Goal: Transaction & Acquisition: Purchase product/service

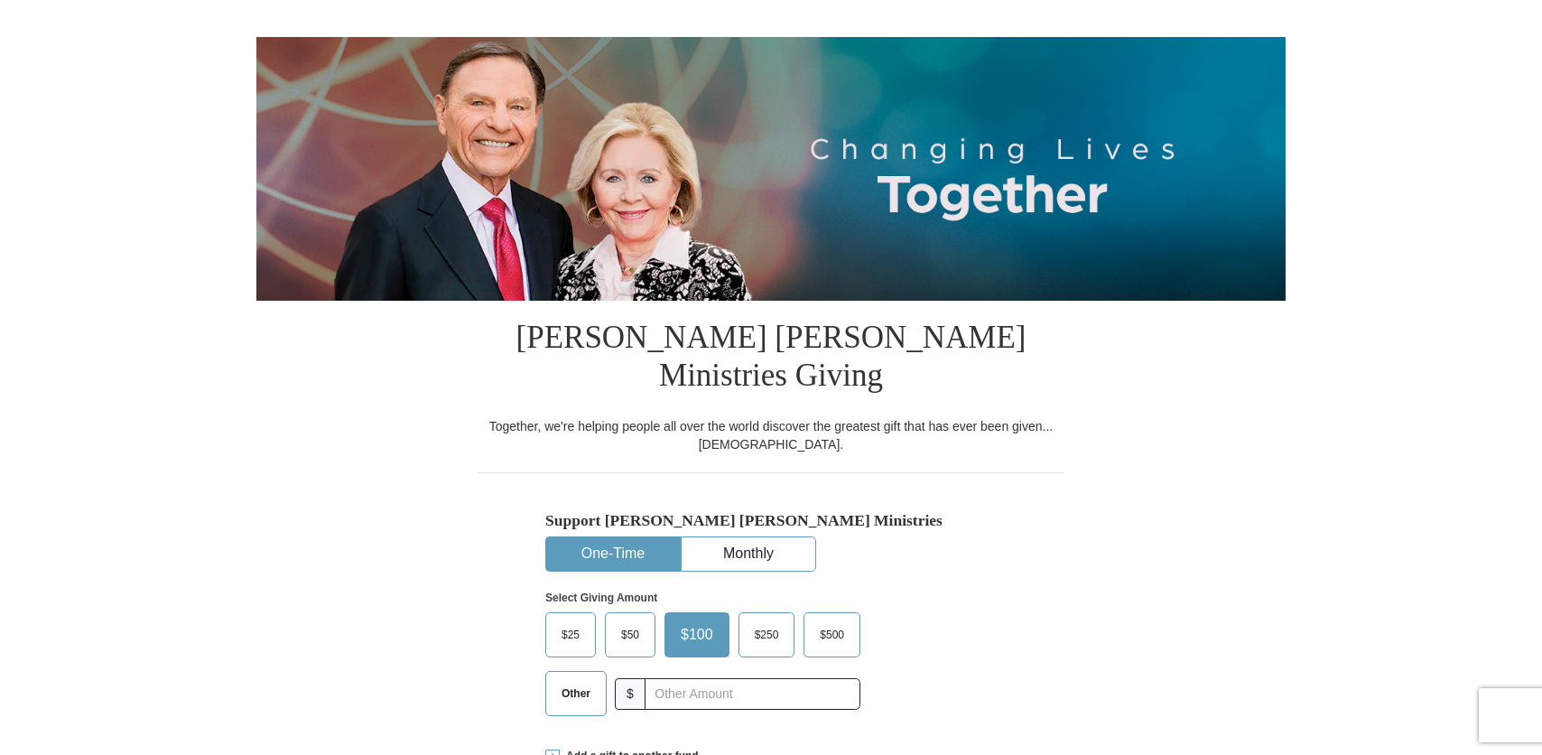
scroll to position [271, 0]
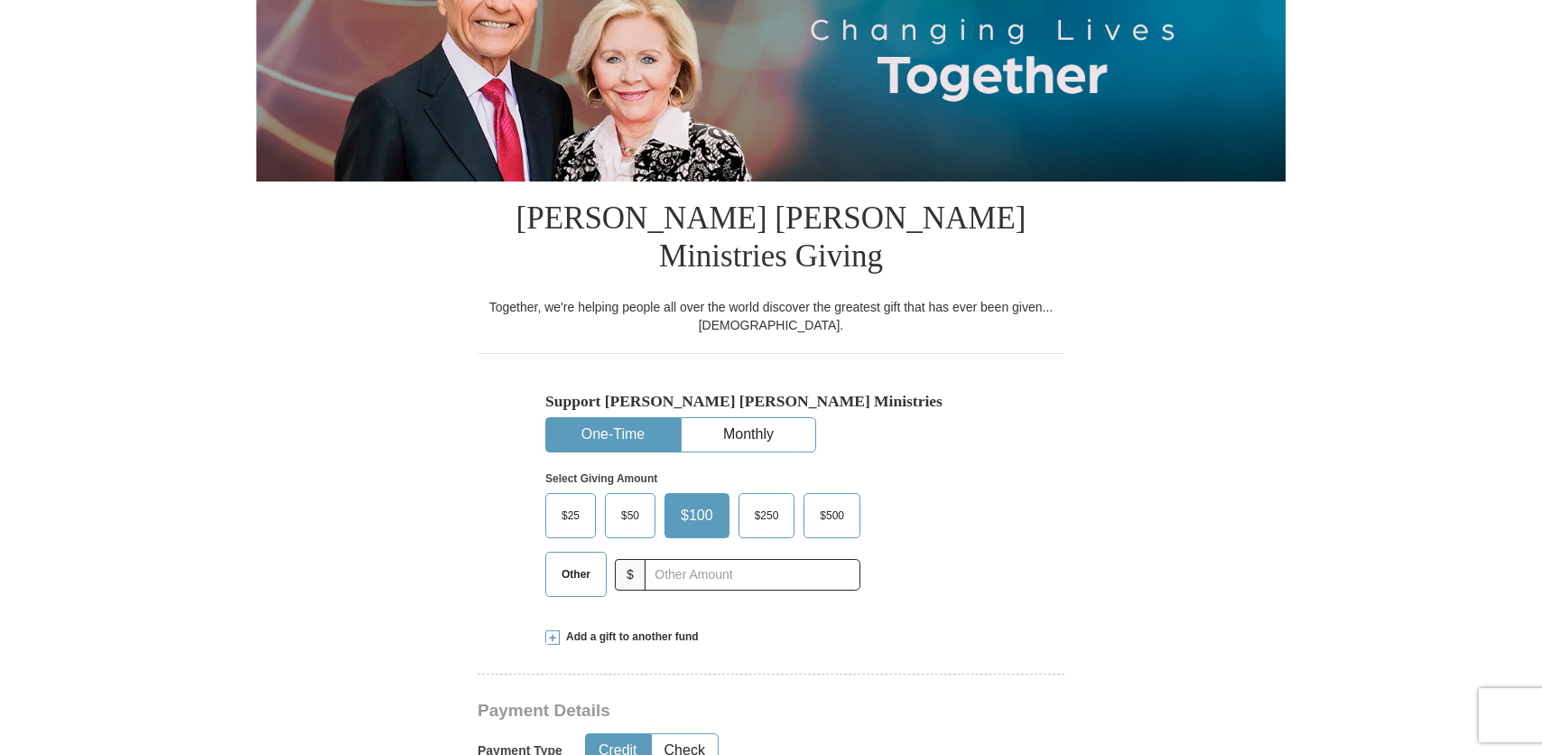
click at [570, 561] on span "Other" at bounding box center [576, 574] width 47 height 27
click at [0, 0] on input "Other" at bounding box center [0, 0] width 0 height 0
type input "445.06"
drag, startPoint x: 739, startPoint y: 536, endPoint x: 653, endPoint y: 536, distance: 85.8
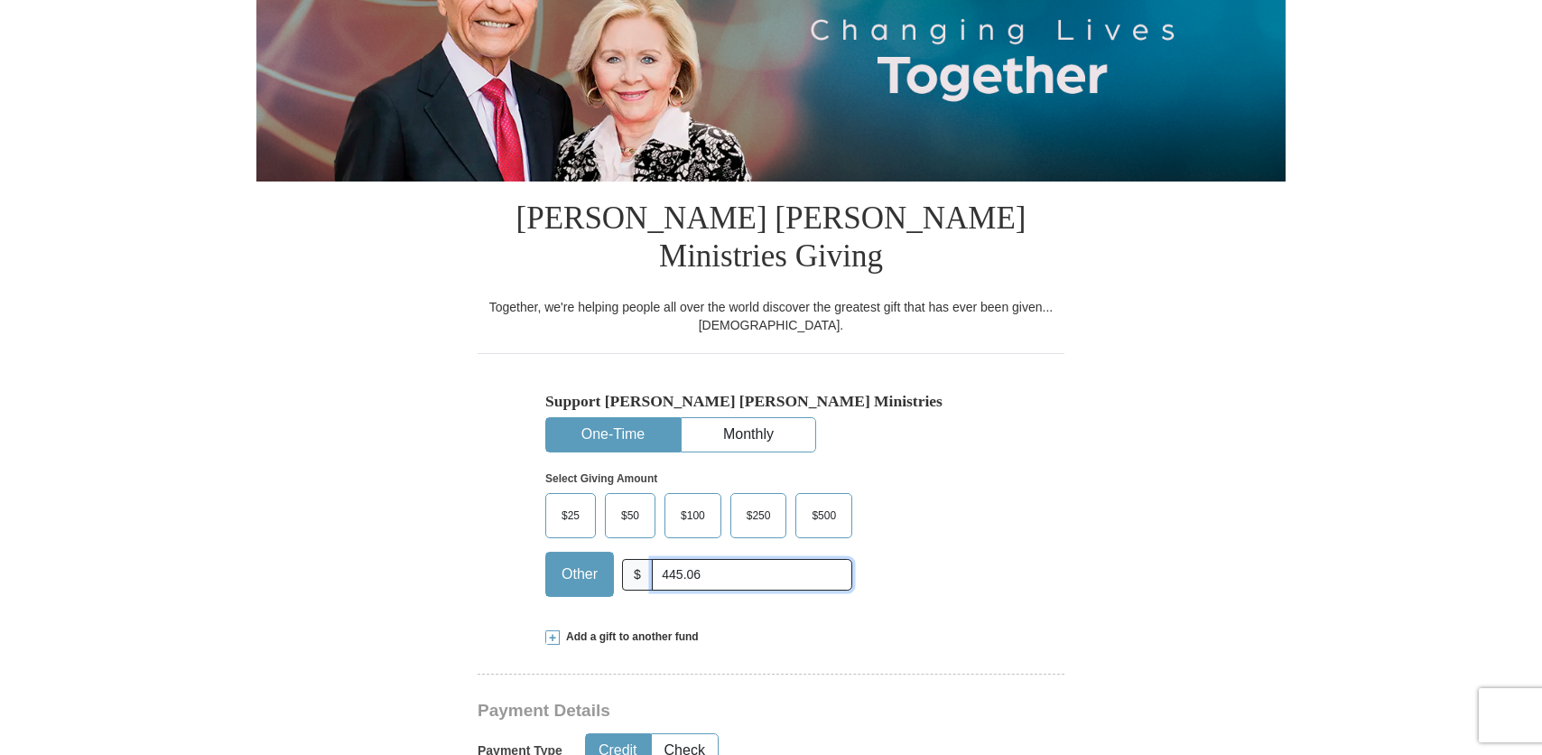
click at [649, 552] on div "Other $ 445.06" at bounding box center [698, 574] width 307 height 45
click at [549, 630] on span at bounding box center [552, 637] width 14 height 14
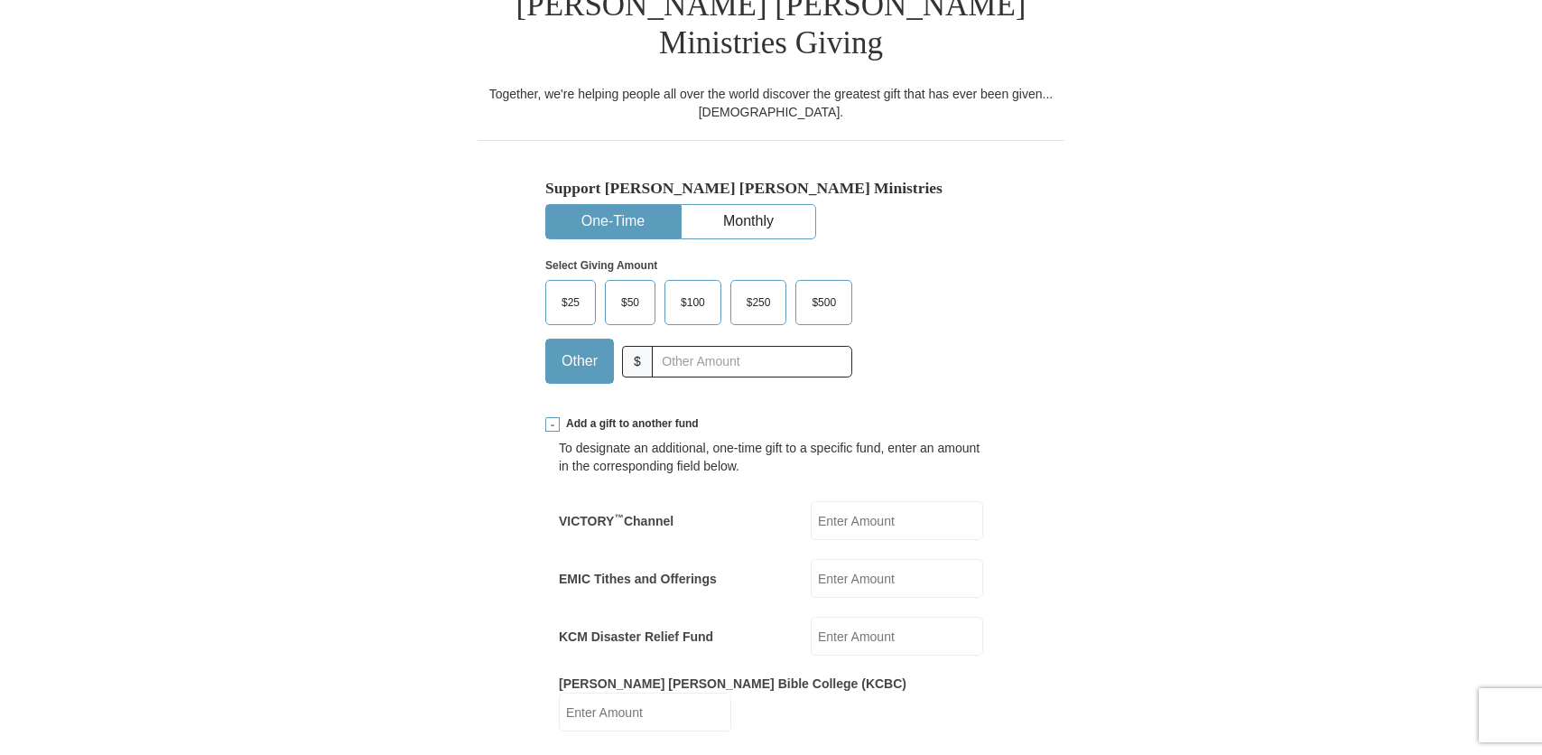
scroll to position [542, 0]
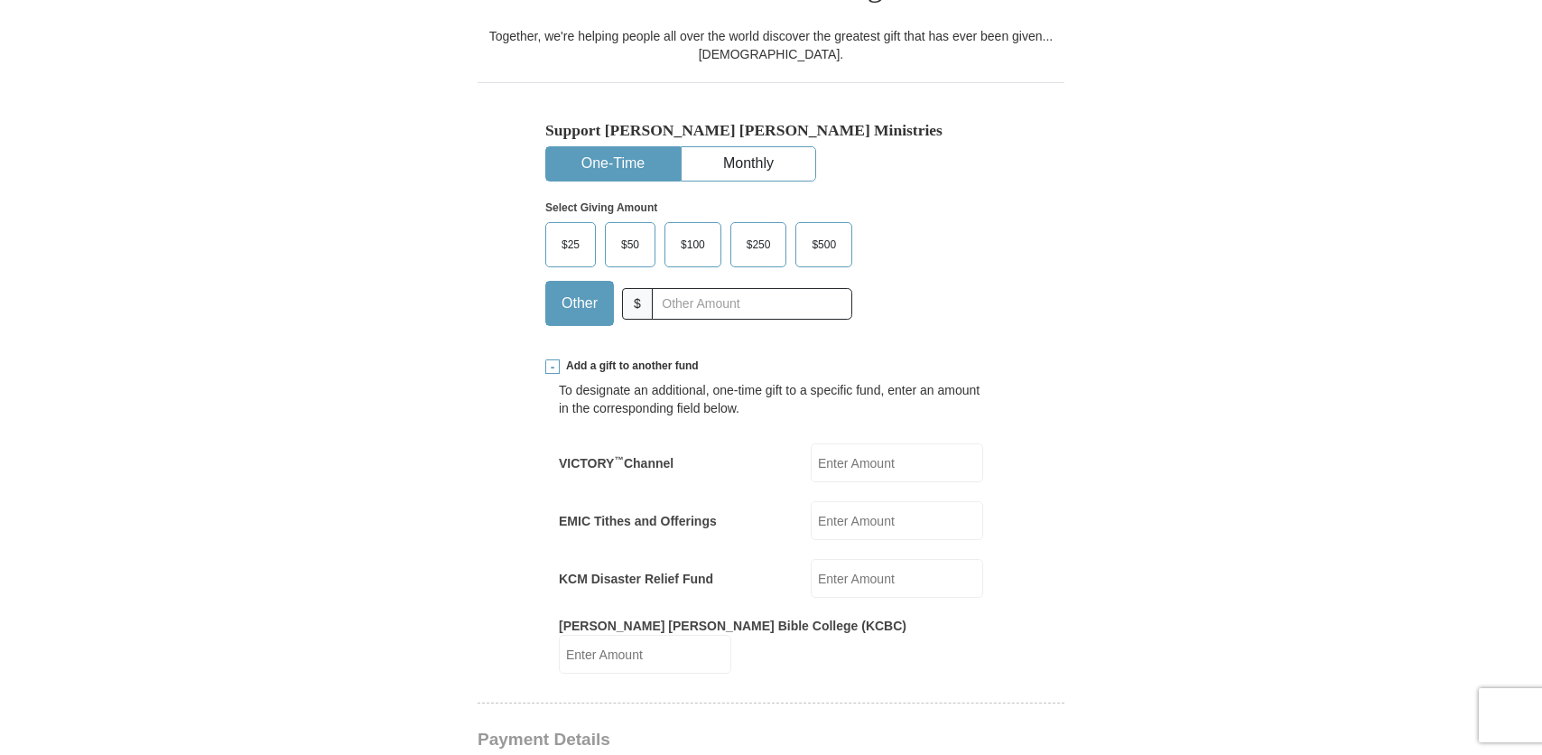
click at [844, 501] on input "EMIC Tithes and Offerings" at bounding box center [897, 520] width 172 height 39
paste input "445.06"
type input "445.06"
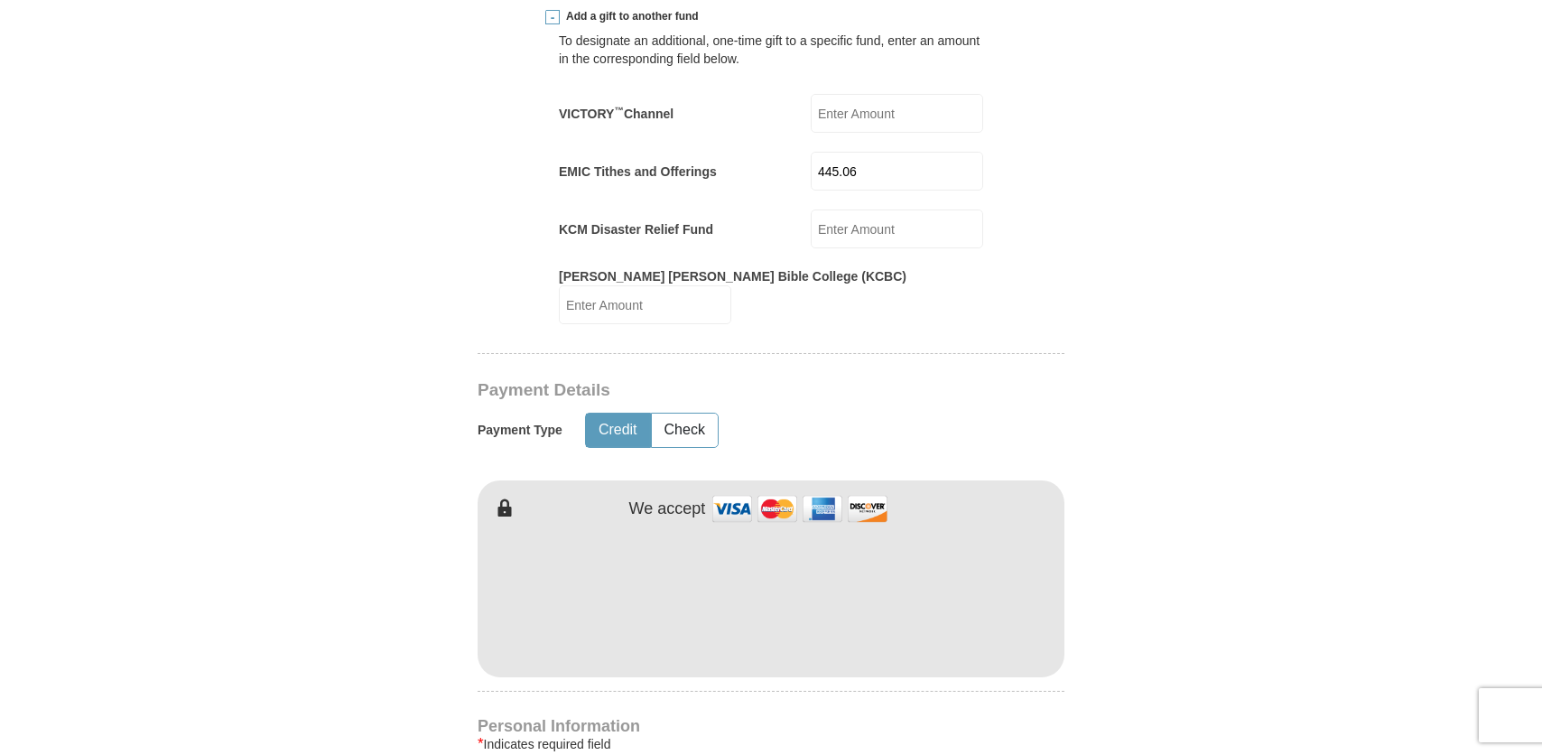
scroll to position [903, 0]
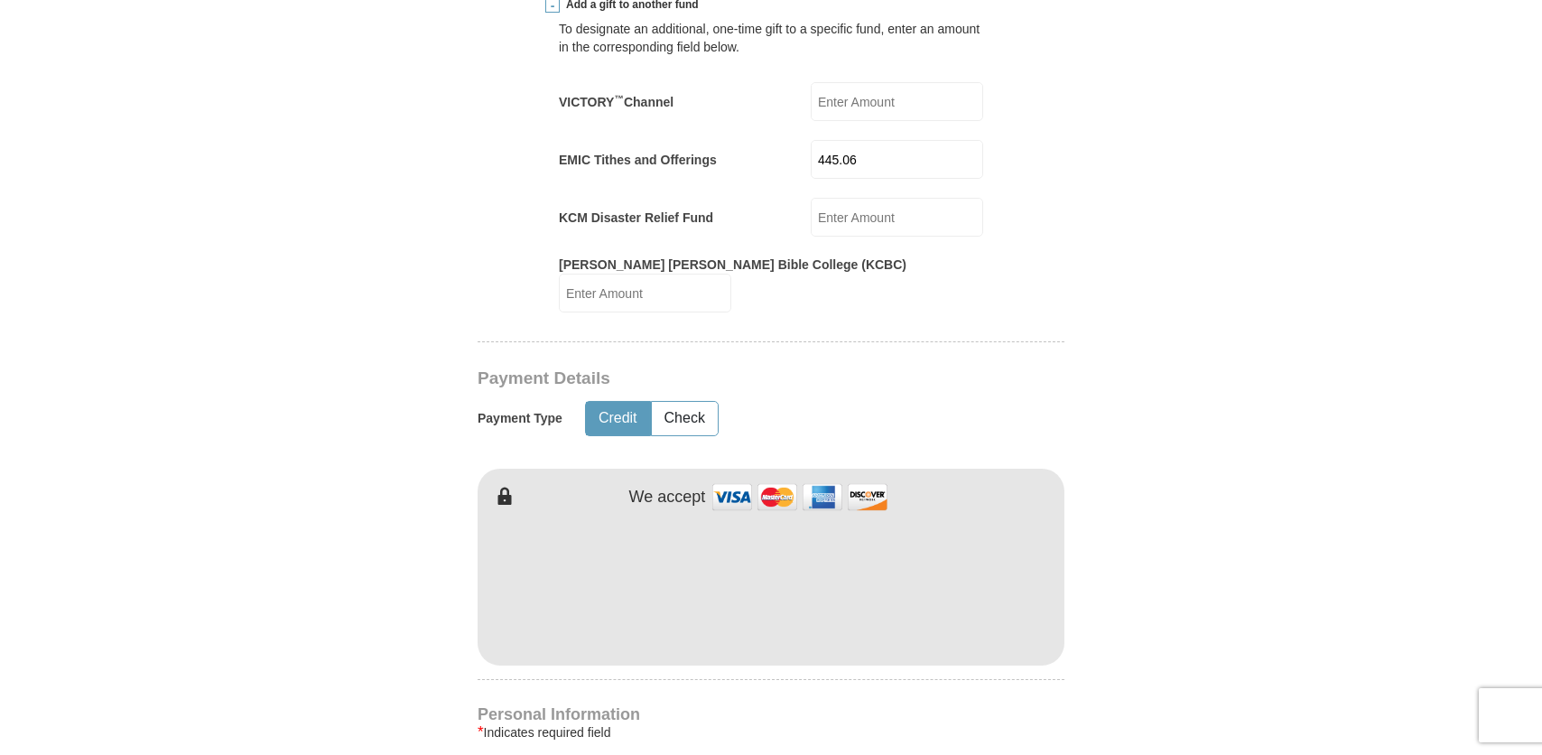
type input "[DEMOGRAPHIC_DATA]"
type input "[GEOGRAPHIC_DATA]"
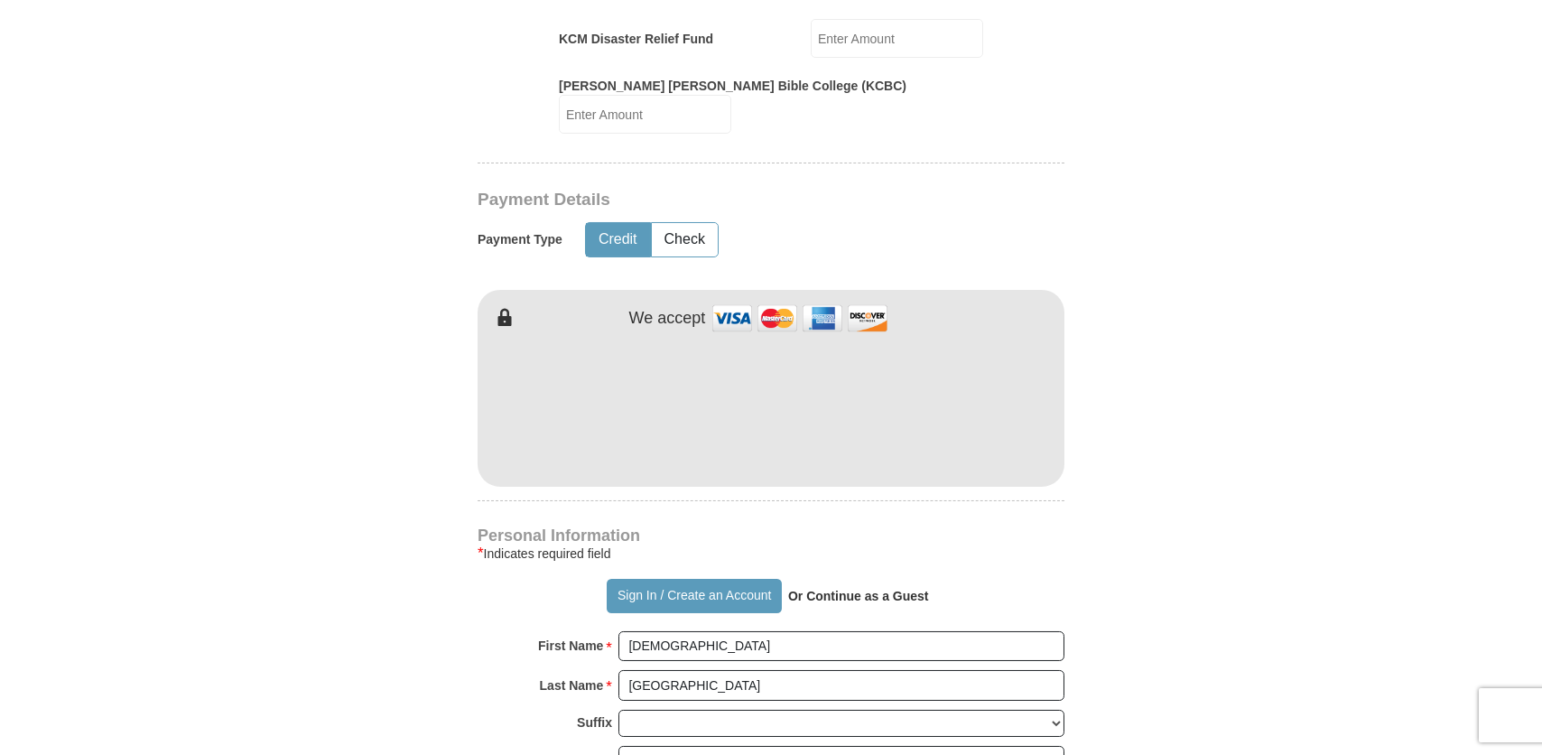
scroll to position [1264, 0]
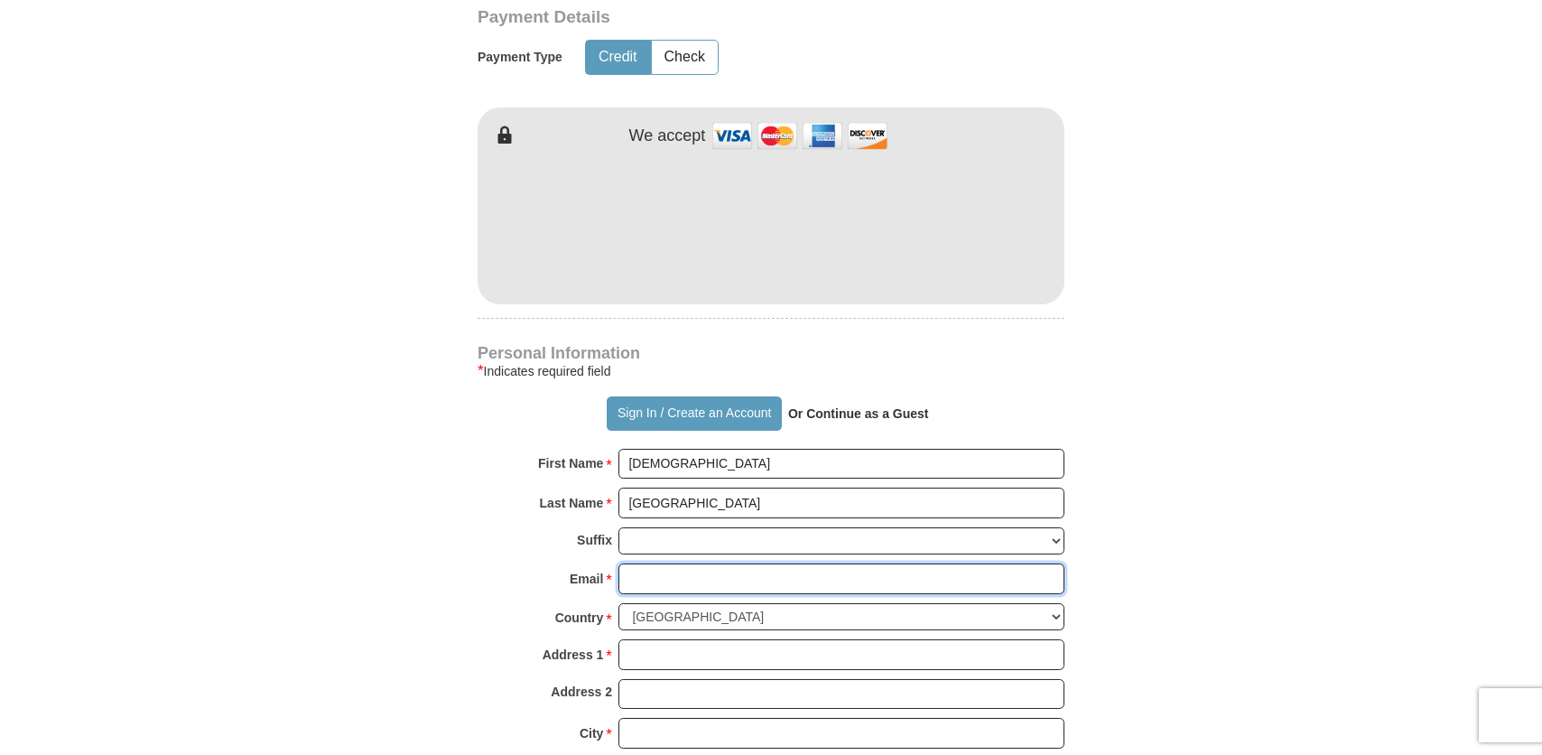
click at [662, 564] on input "Email *" at bounding box center [842, 579] width 446 height 31
type input "[EMAIL_ADDRESS][DOMAIN_NAME]"
type input "[STREET_ADDRESS][PERSON_NAME]"
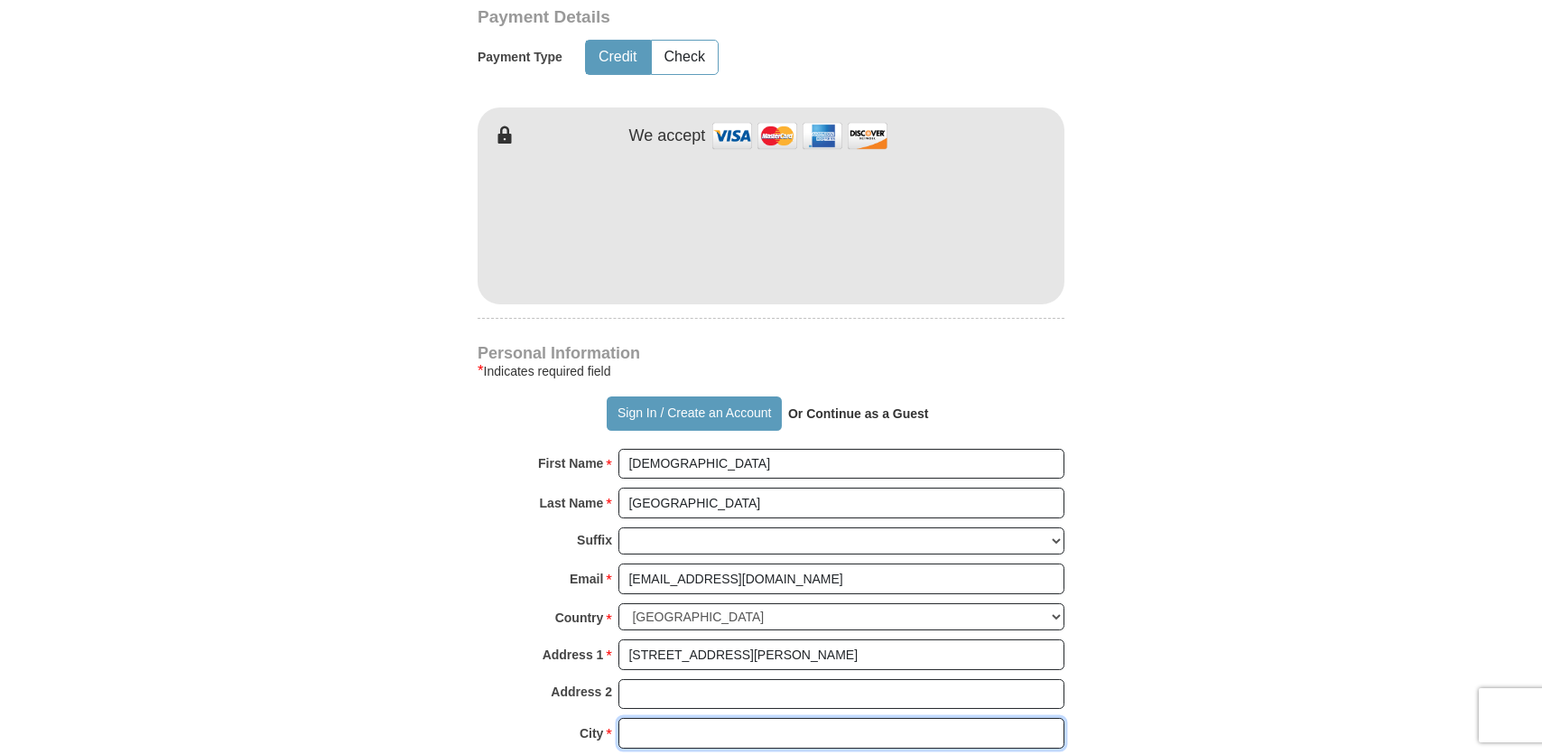
type input "Spring"
select select "[GEOGRAPHIC_DATA]"
type input "77379"
type input "2819011978"
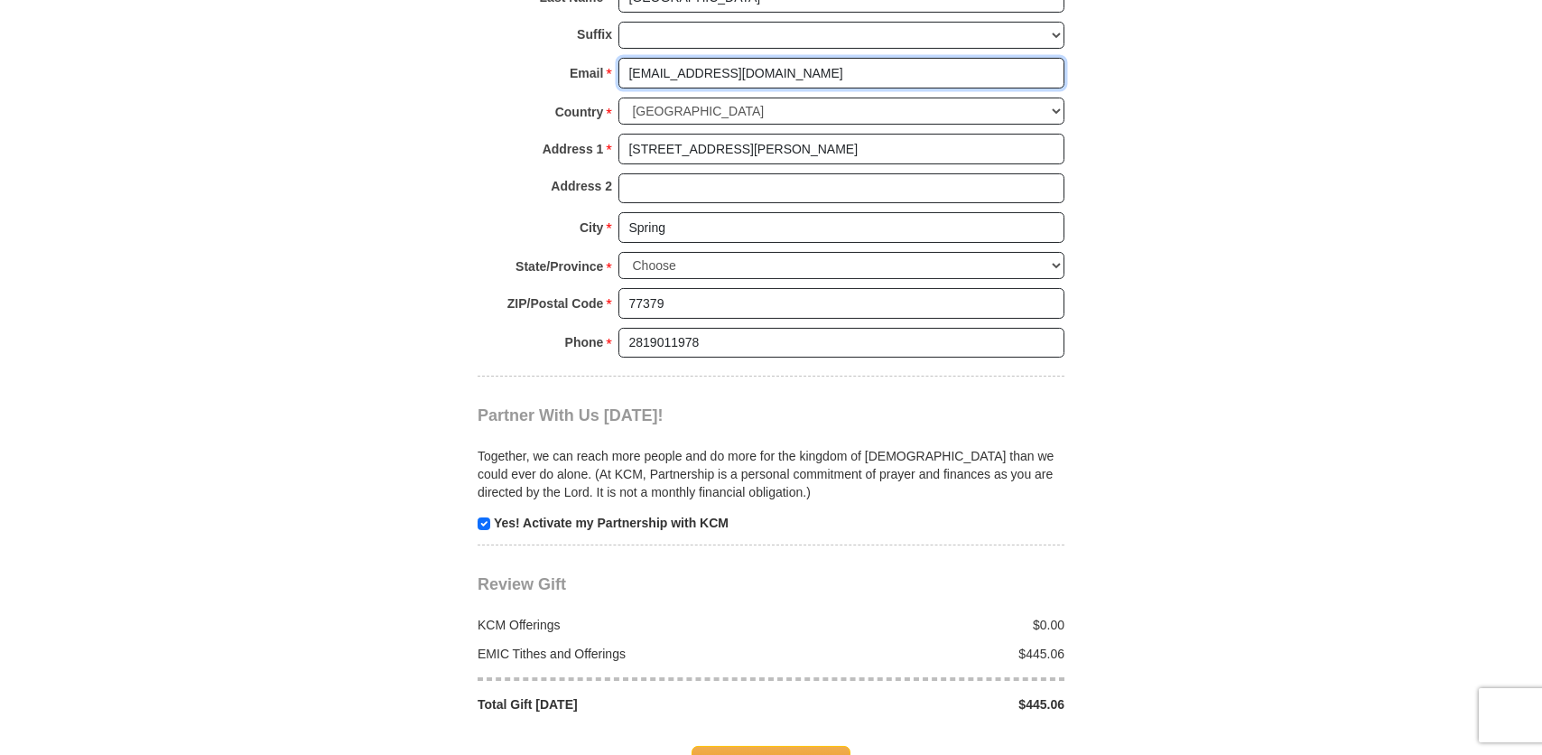
scroll to position [1806, 0]
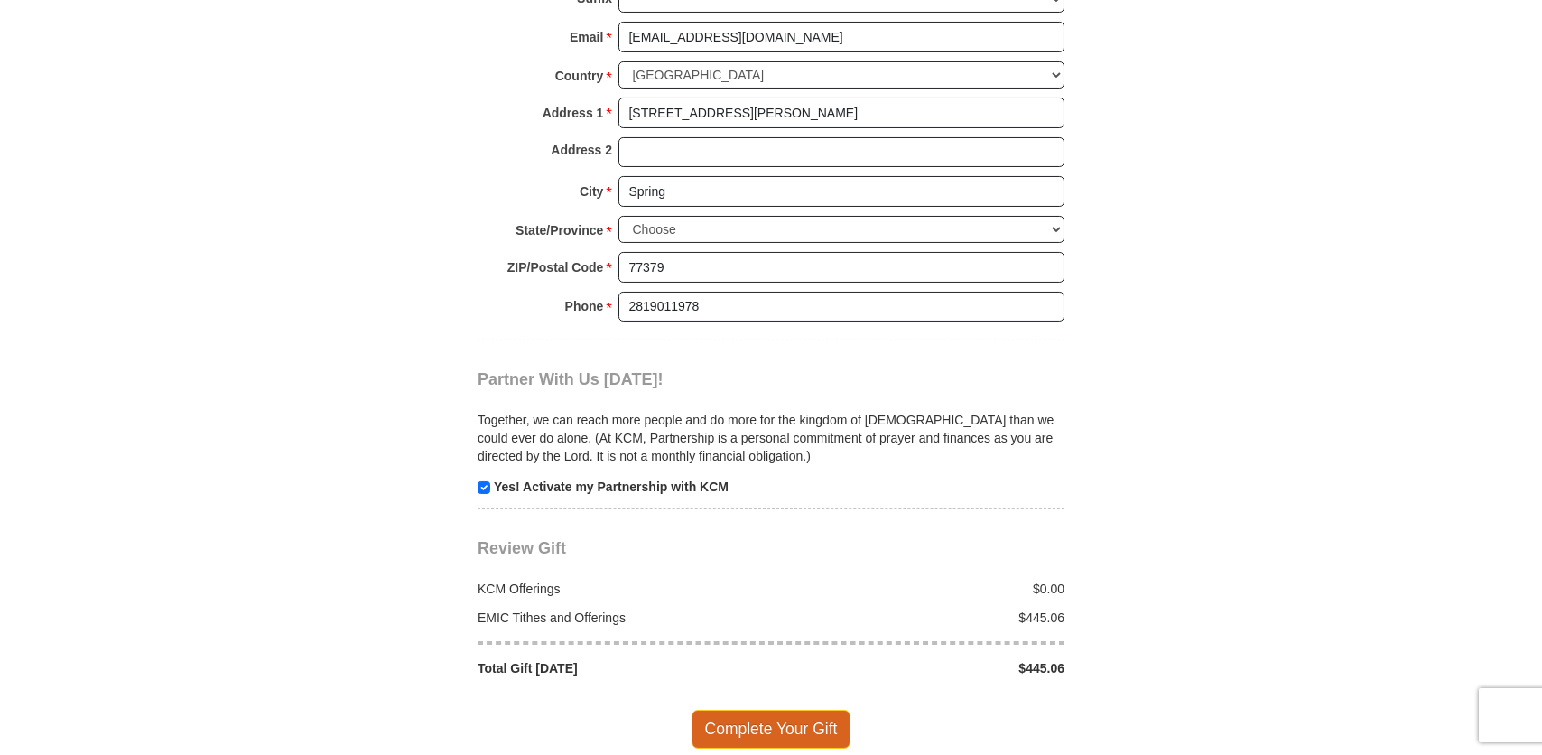
click at [758, 710] on span "Complete Your Gift" at bounding box center [772, 729] width 160 height 38
